Goal: Task Accomplishment & Management: Use online tool/utility

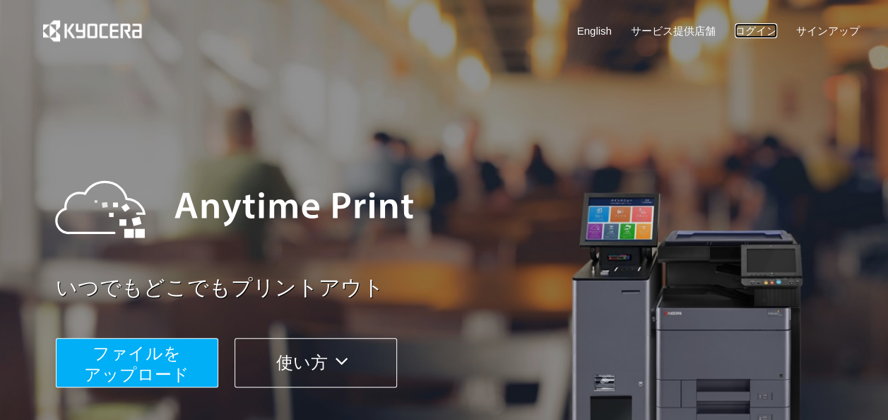
click at [755, 23] on link "ログイン" at bounding box center [756, 30] width 42 height 15
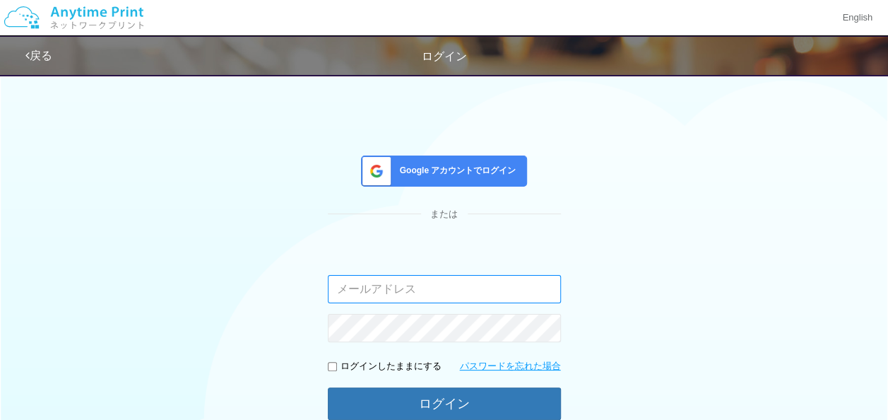
paste input "[EMAIL_ADDRESS][DOMAIN_NAME]"
type input "[EMAIL_ADDRESS][DOMAIN_NAME]"
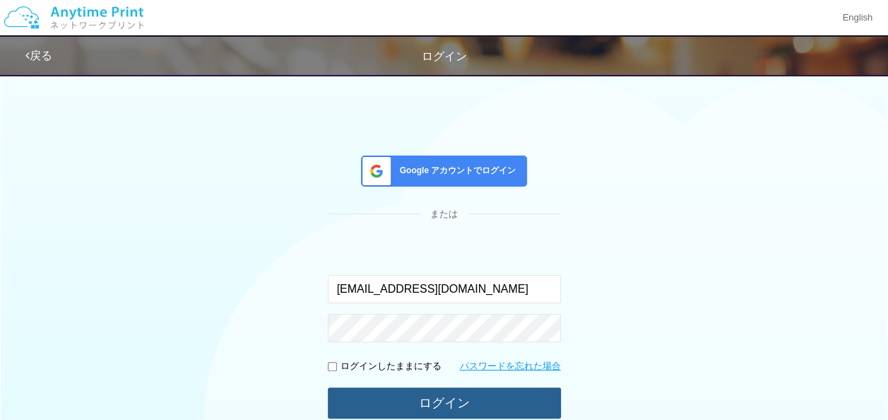
click at [395, 409] on button "ログイン" at bounding box center [444, 402] width 233 height 31
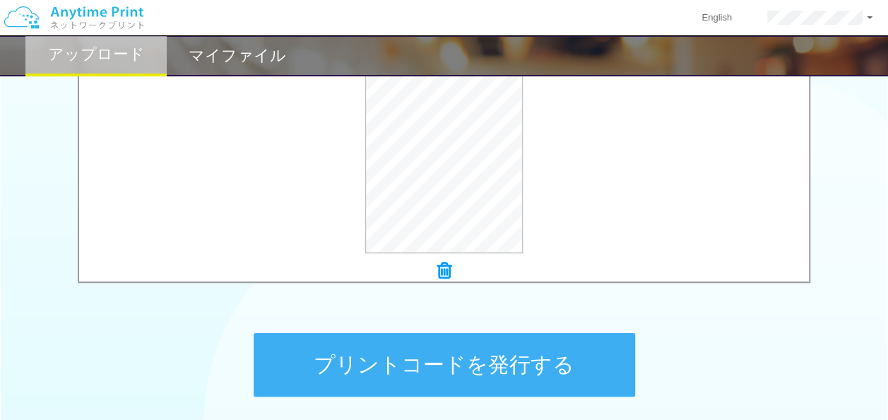
scroll to position [654, 0]
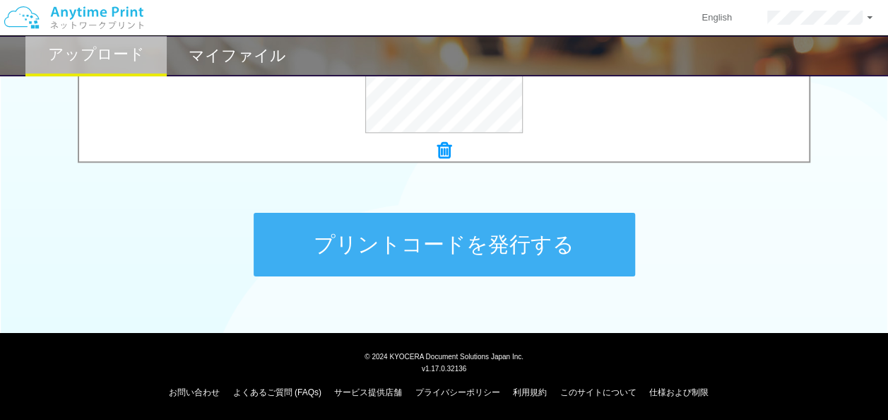
click at [524, 250] on button "プリントコードを発行する" at bounding box center [445, 245] width 382 height 64
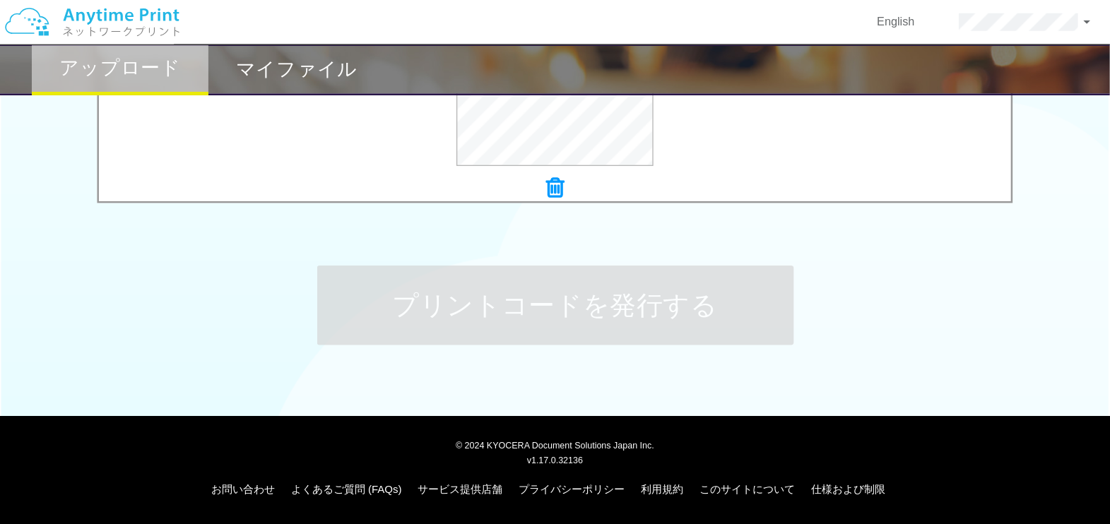
scroll to position [0, 0]
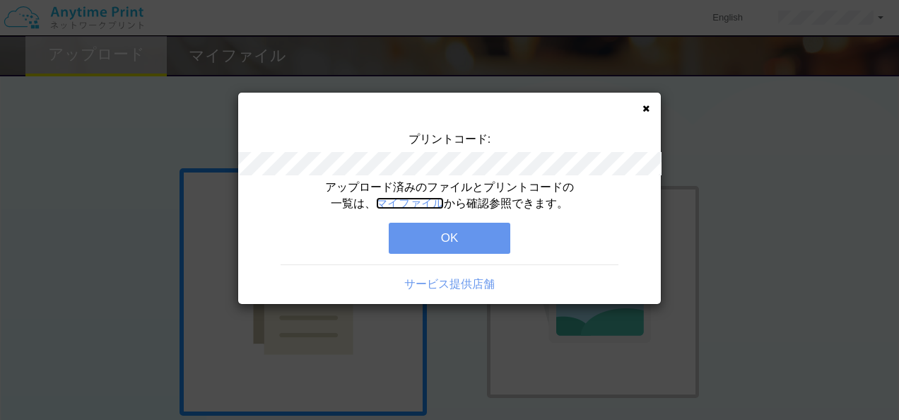
click at [431, 208] on link "マイファイル" at bounding box center [410, 203] width 68 height 12
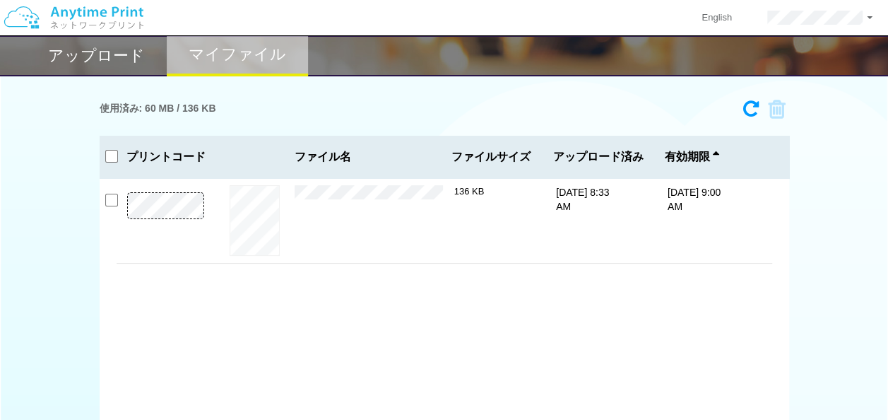
click at [443, 182] on div "プレビュー × J515_富士フィルム_Web_Android_Adobe_空欄.pdf 136 KB [DATE] 8:33 AM [DATE] 9:00 …" at bounding box center [445, 220] width 656 height 85
click at [448, 189] on div "× J515_富士フィルム_Web_Android_Adobe_空欄.pdf" at bounding box center [375, 220] width 160 height 71
click at [449, 189] on div "× J515_富士フィルム_Web_Android_Adobe_空欄.pdf" at bounding box center [375, 220] width 160 height 71
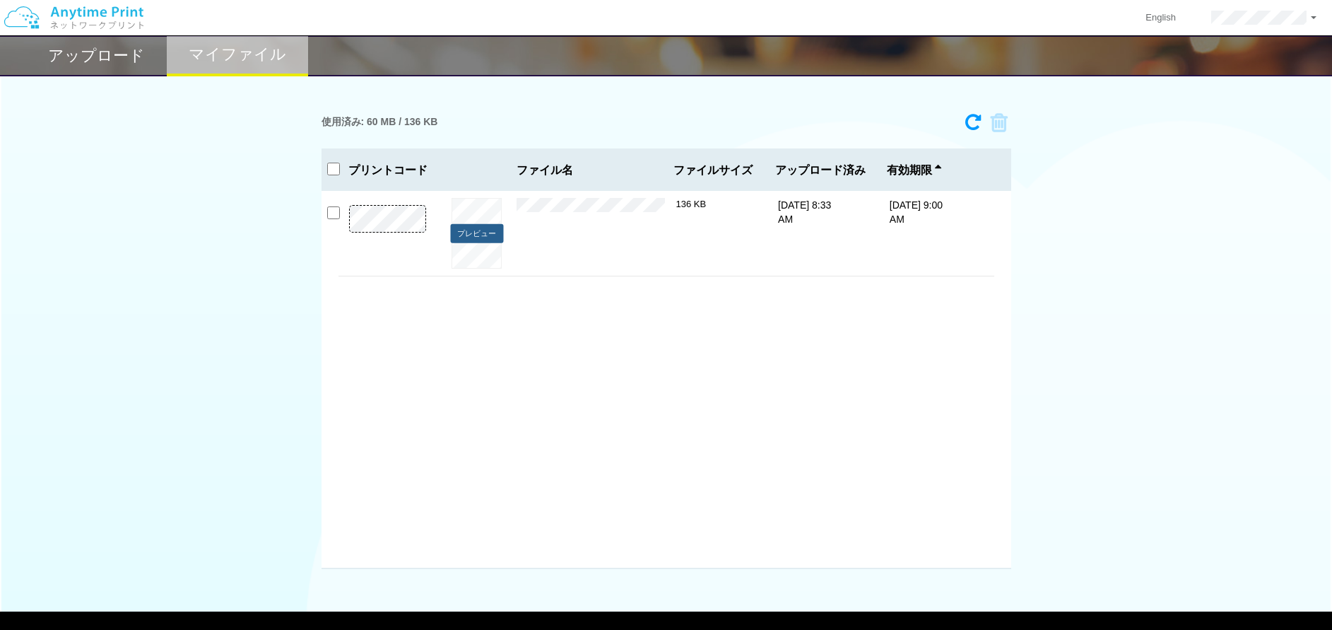
click at [464, 230] on button "プレビュー" at bounding box center [476, 233] width 53 height 19
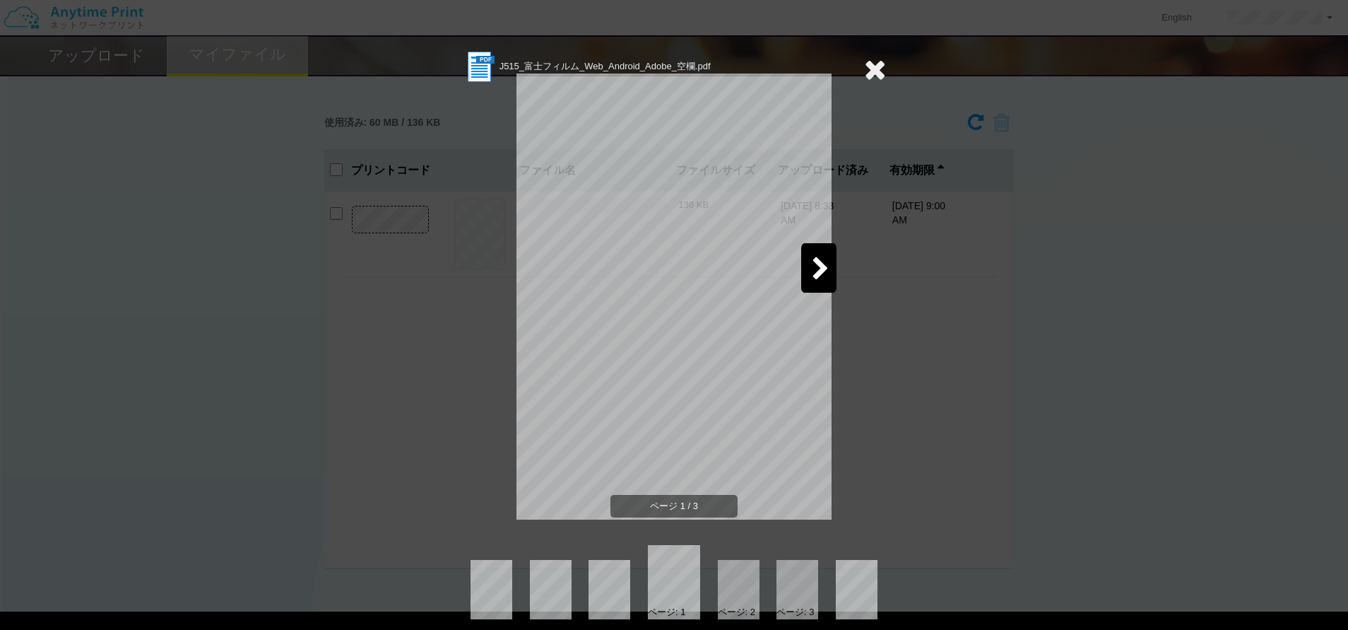
click at [864, 65] on icon at bounding box center [875, 69] width 22 height 28
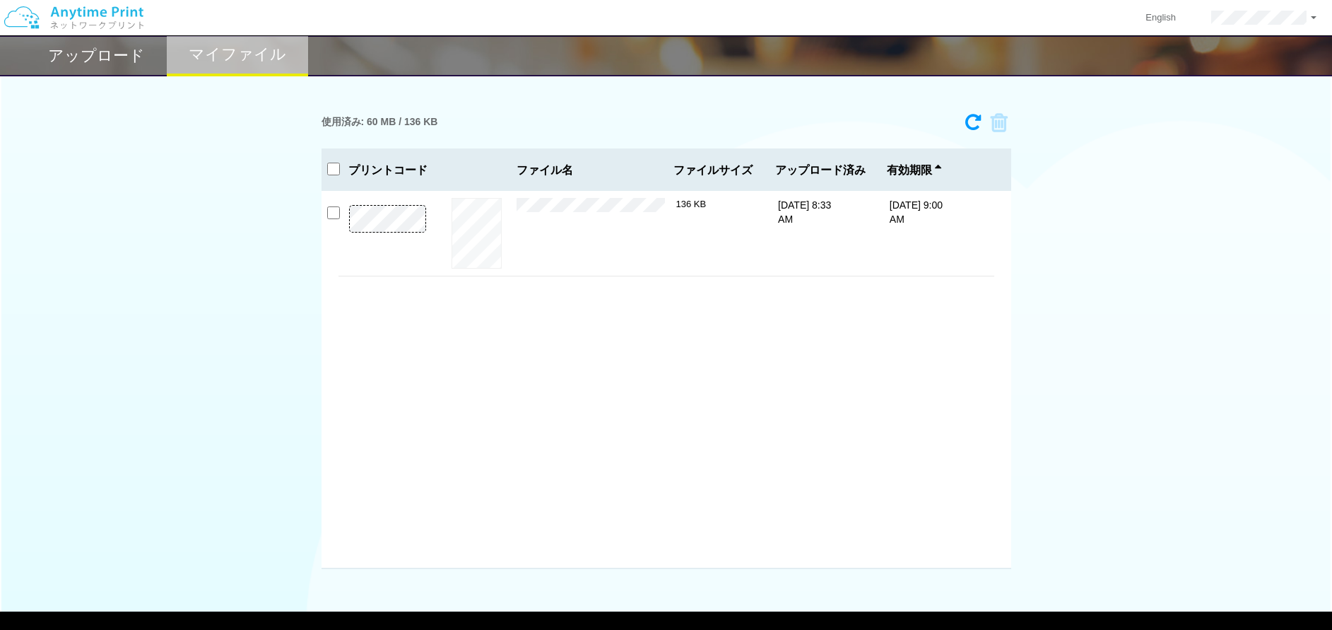
click at [526, 223] on div "× J515_富士フィルム_Web_Android_Adobe_空欄.pdf" at bounding box center [597, 233] width 160 height 71
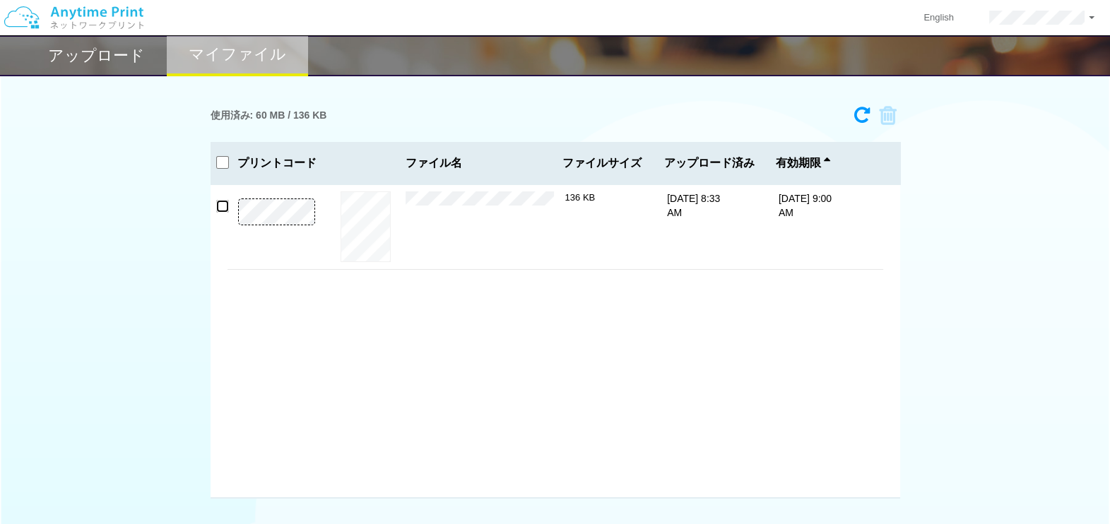
click at [217, 206] on input "checkbox" at bounding box center [222, 206] width 13 height 13
click at [889, 119] on icon at bounding box center [883, 115] width 27 height 21
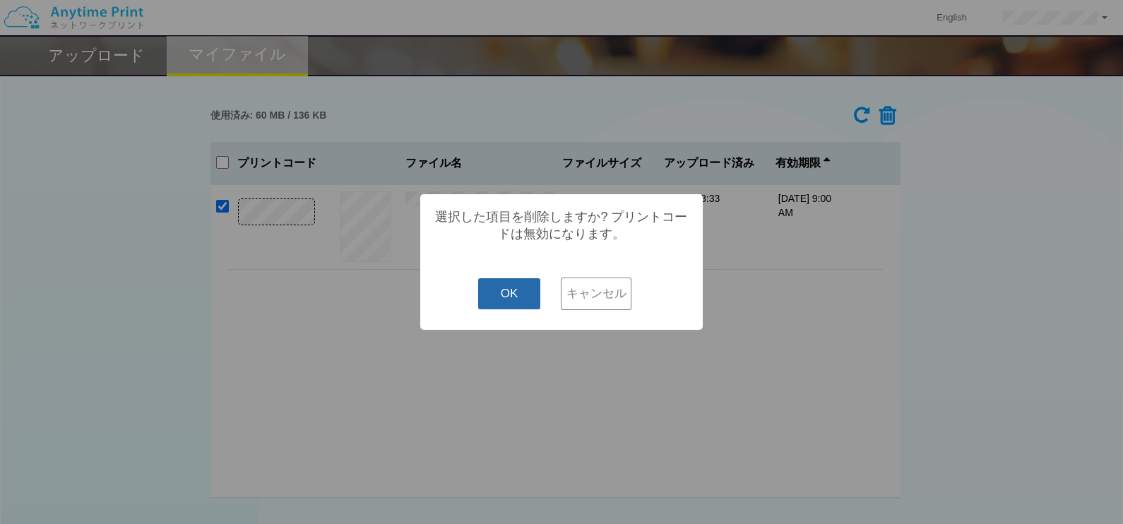
click at [530, 297] on button "OK" at bounding box center [509, 293] width 63 height 31
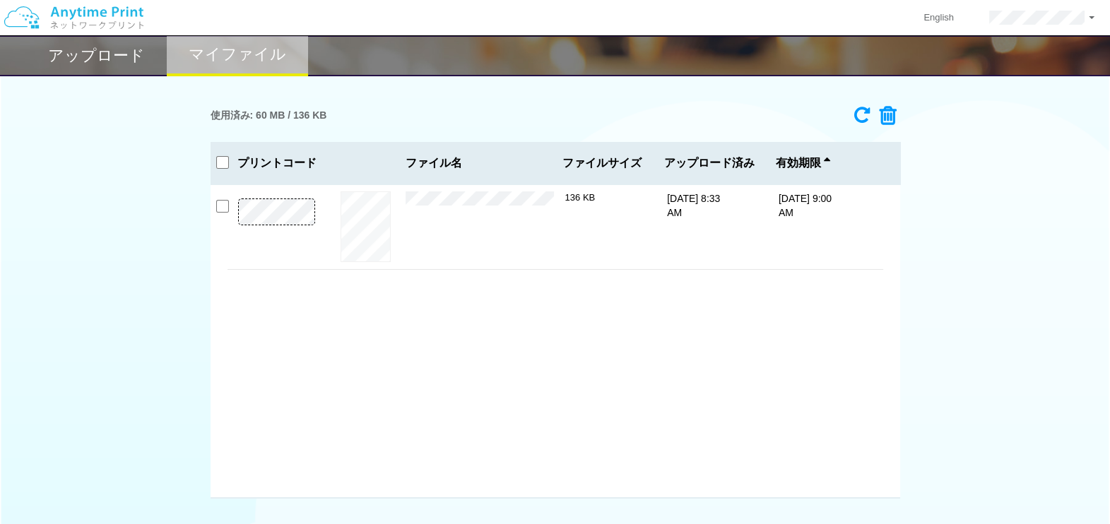
checkbox input "false"
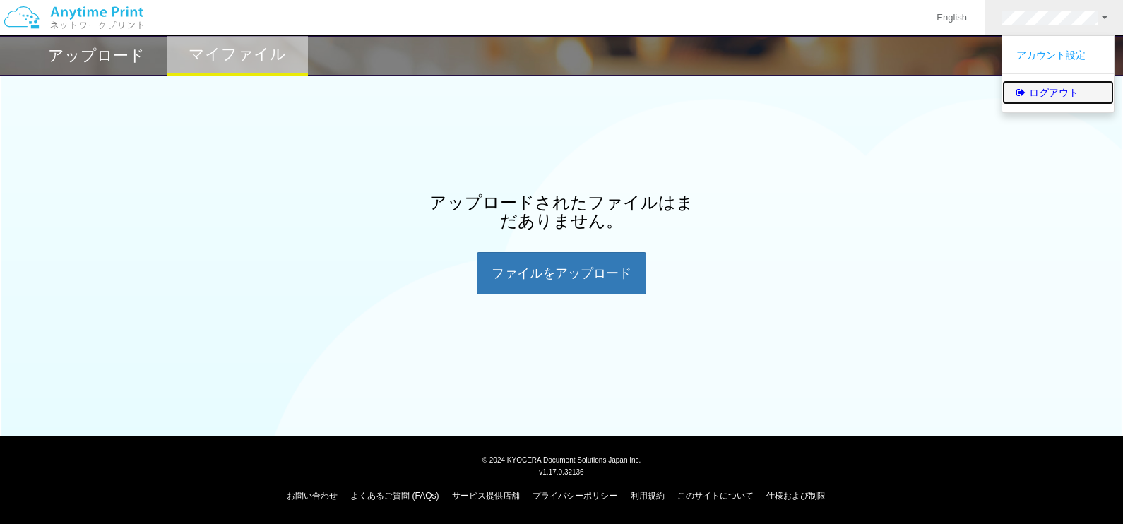
click at [898, 85] on link "ログアウト" at bounding box center [1059, 93] width 112 height 24
